Goal: Transaction & Acquisition: Download file/media

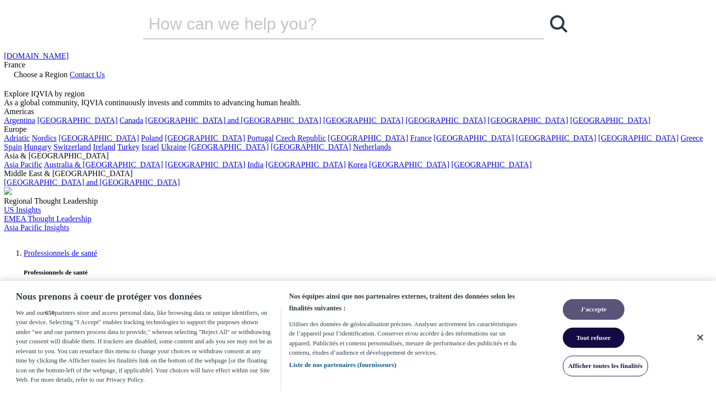
click at [583, 316] on button "J'accepte" at bounding box center [594, 309] width 62 height 21
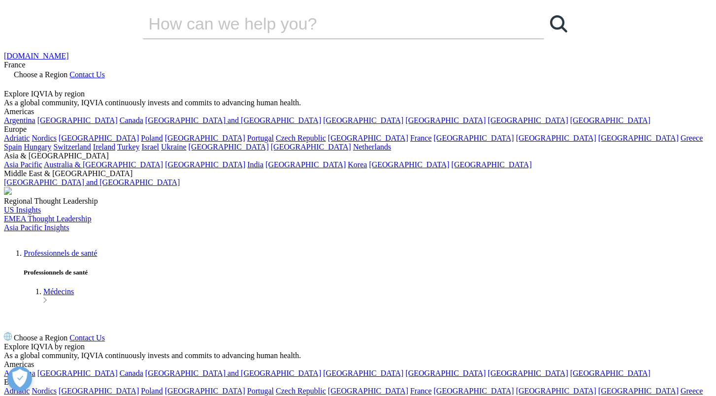
click at [67, 70] on span "Choose a Region" at bounding box center [41, 74] width 54 height 8
click at [410, 142] on link "France" at bounding box center [421, 138] width 22 height 8
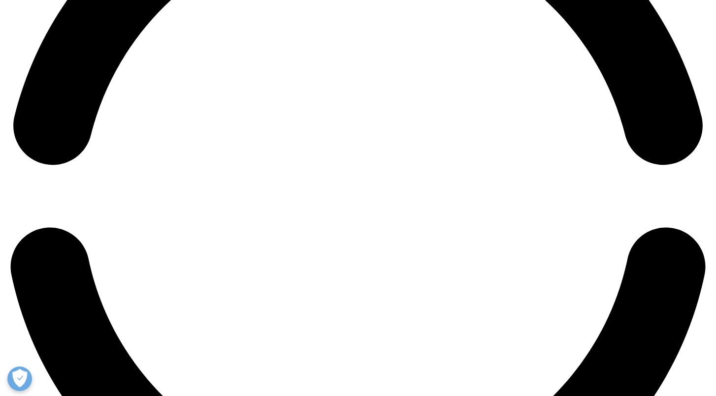
scroll to position [1619, 0]
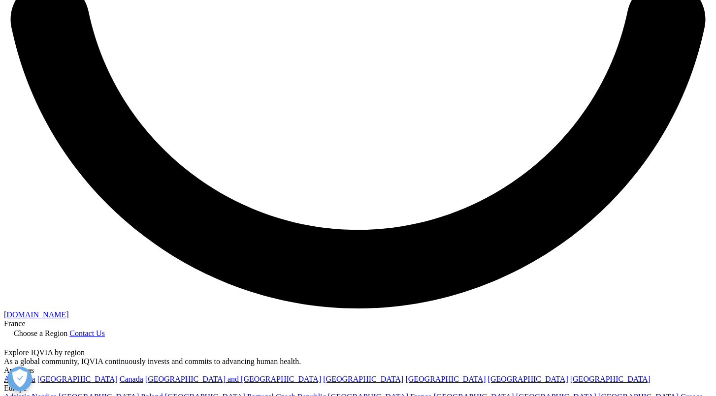
scroll to position [1839, 0]
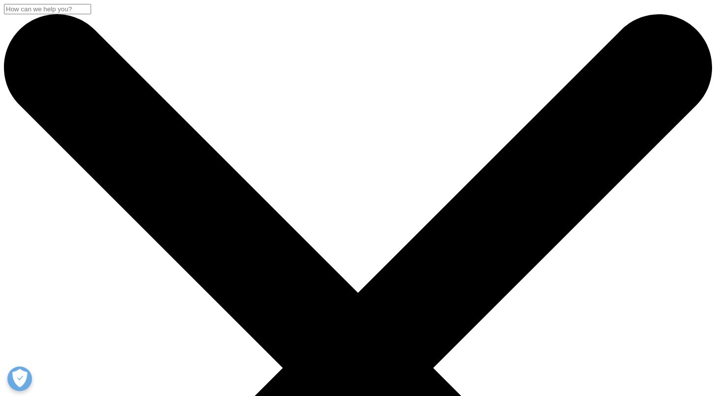
scroll to position [0, 0]
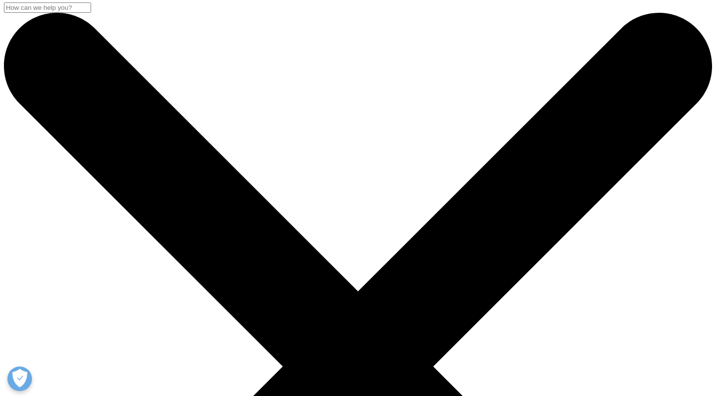
click at [91, 13] on input "Recherche" at bounding box center [47, 7] width 87 height 10
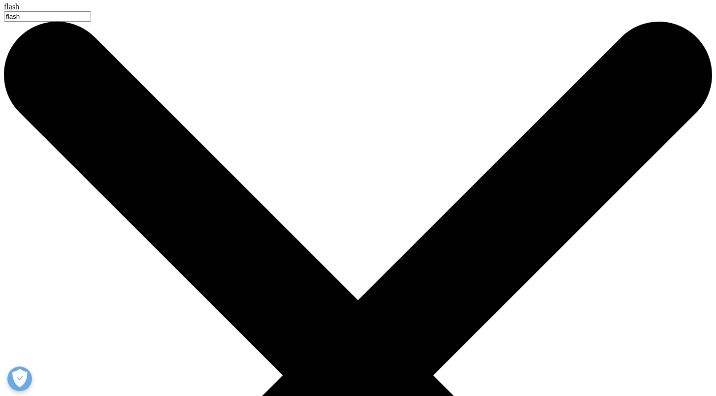
type input "flash"
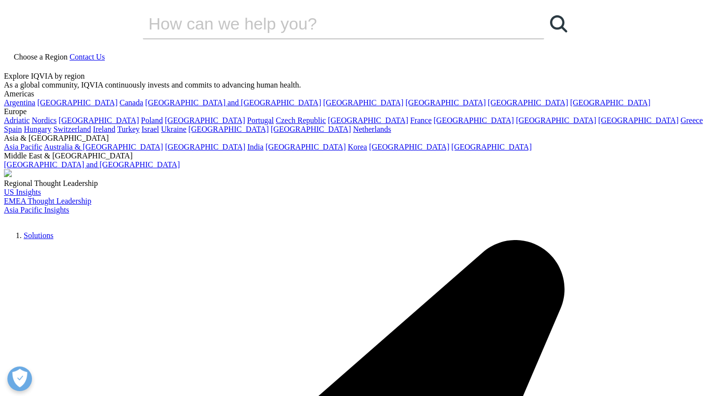
type input "flash marché"
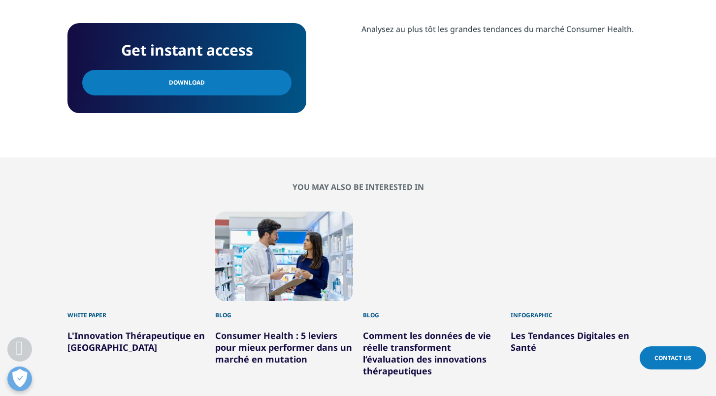
scroll to position [329, 0]
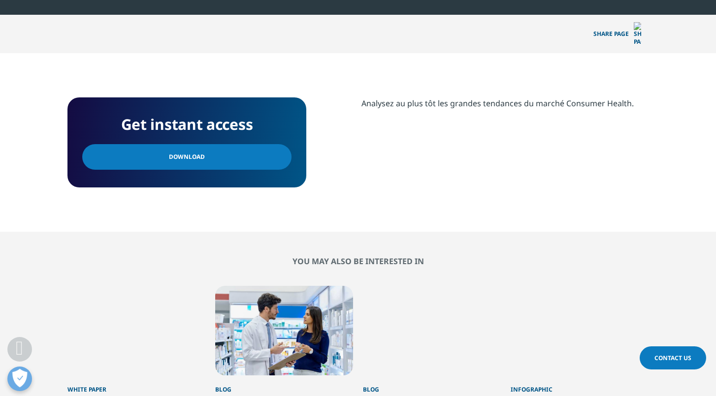
click at [197, 152] on span "Download" at bounding box center [187, 157] width 36 height 11
